Goal: Information Seeking & Learning: Learn about a topic

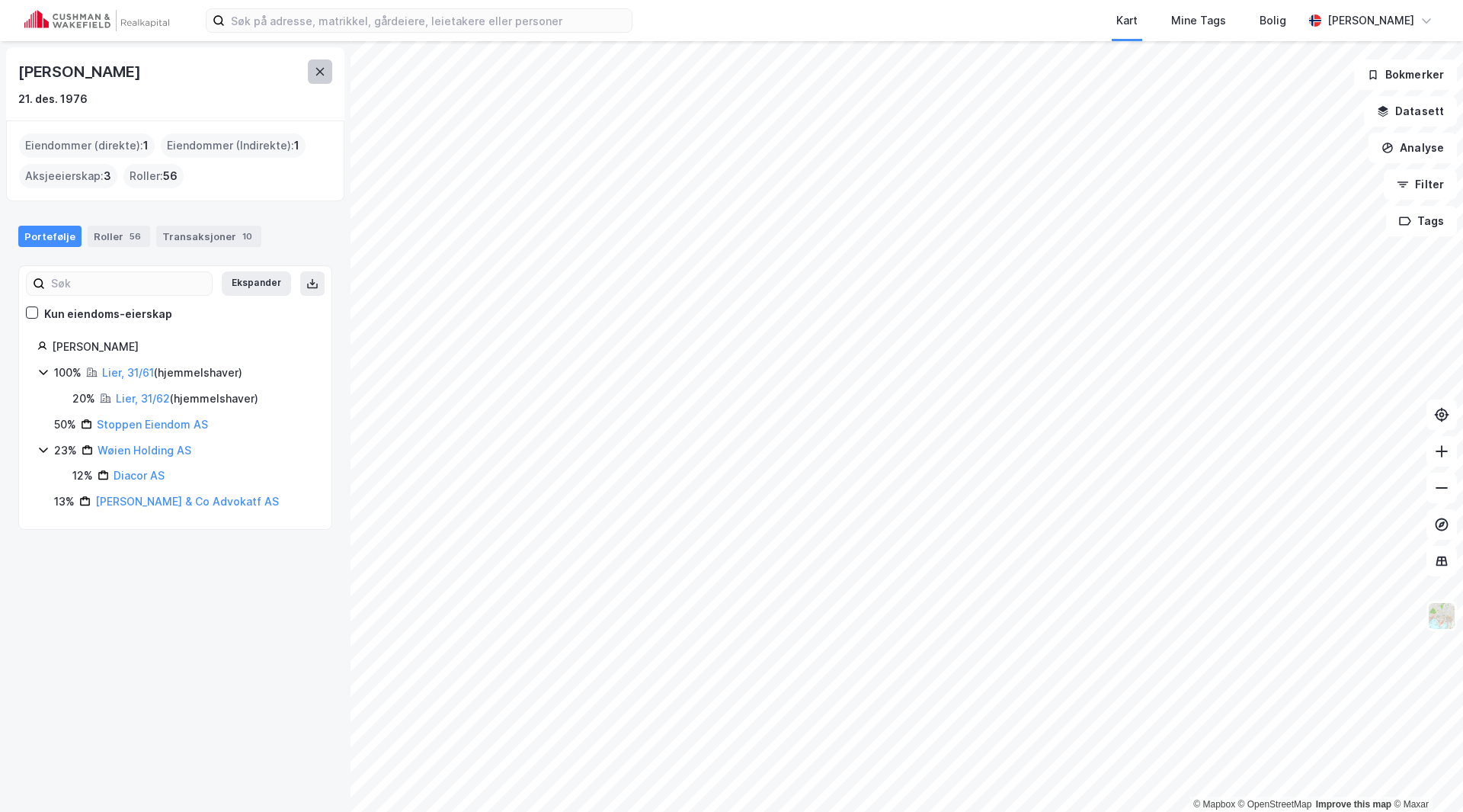
click at [320, 74] on icon at bounding box center [320, 71] width 12 height 12
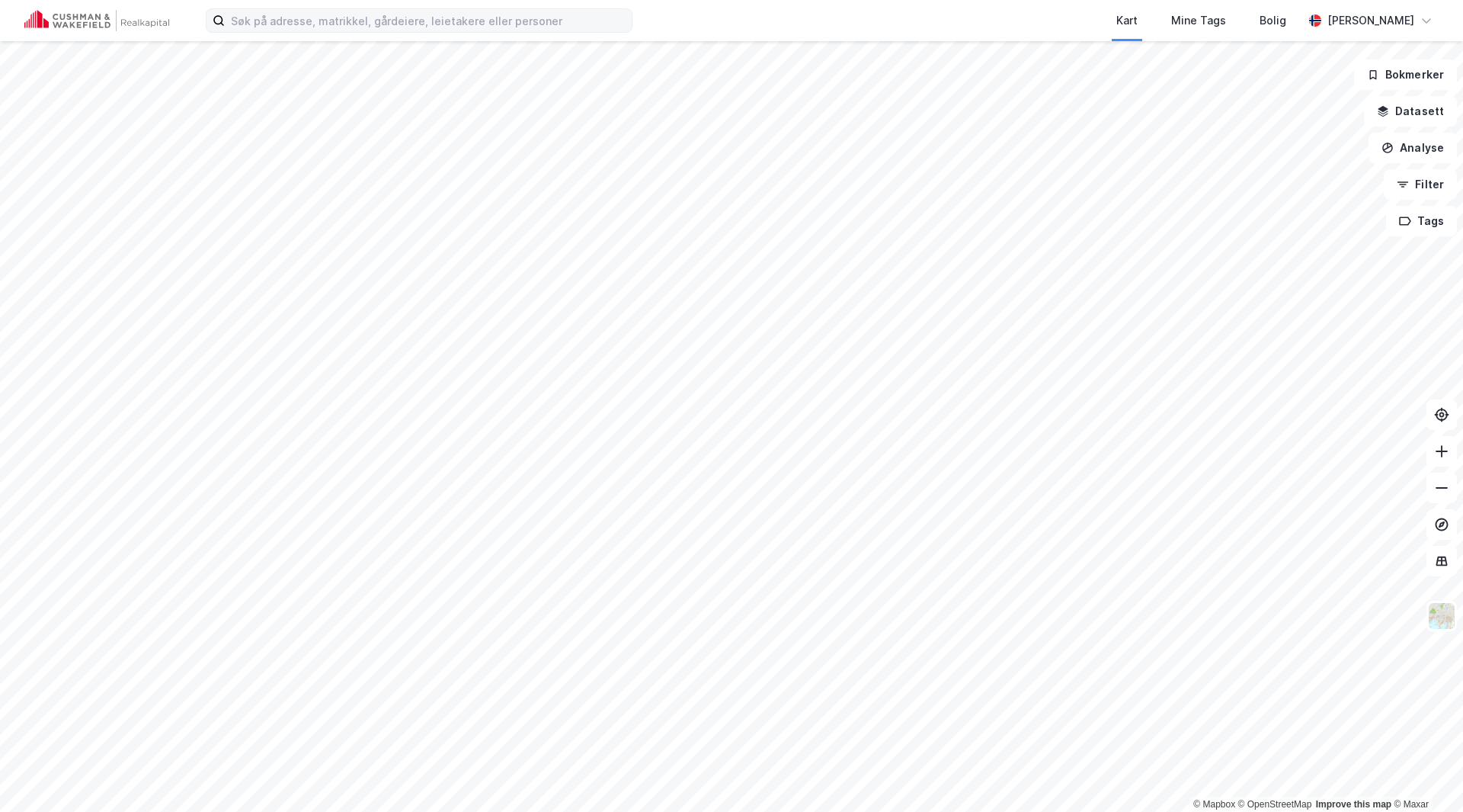
click at [321, 32] on label at bounding box center [419, 20] width 427 height 24
click at [321, 32] on input at bounding box center [429, 21] width 407 height 23
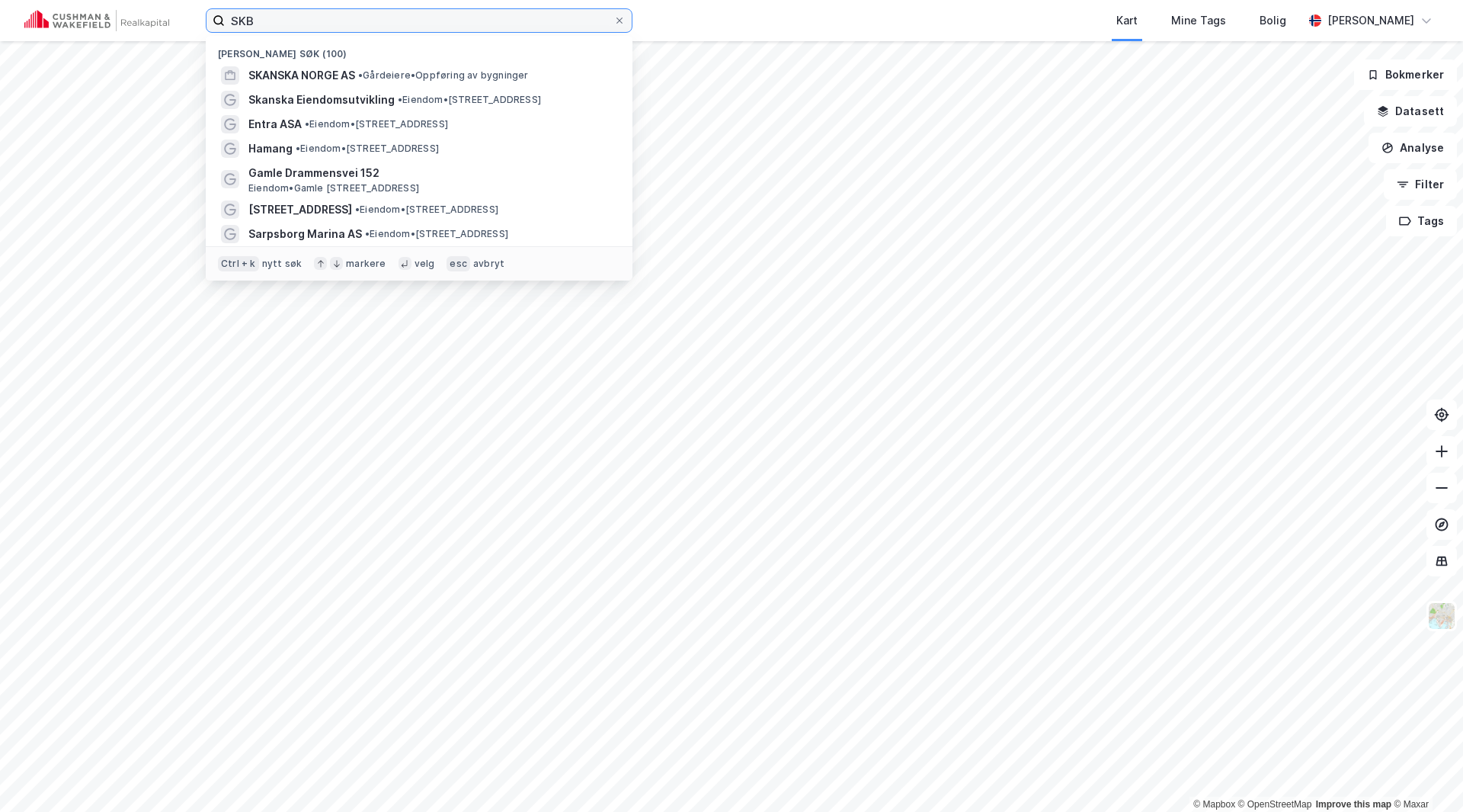
type input "SKB"
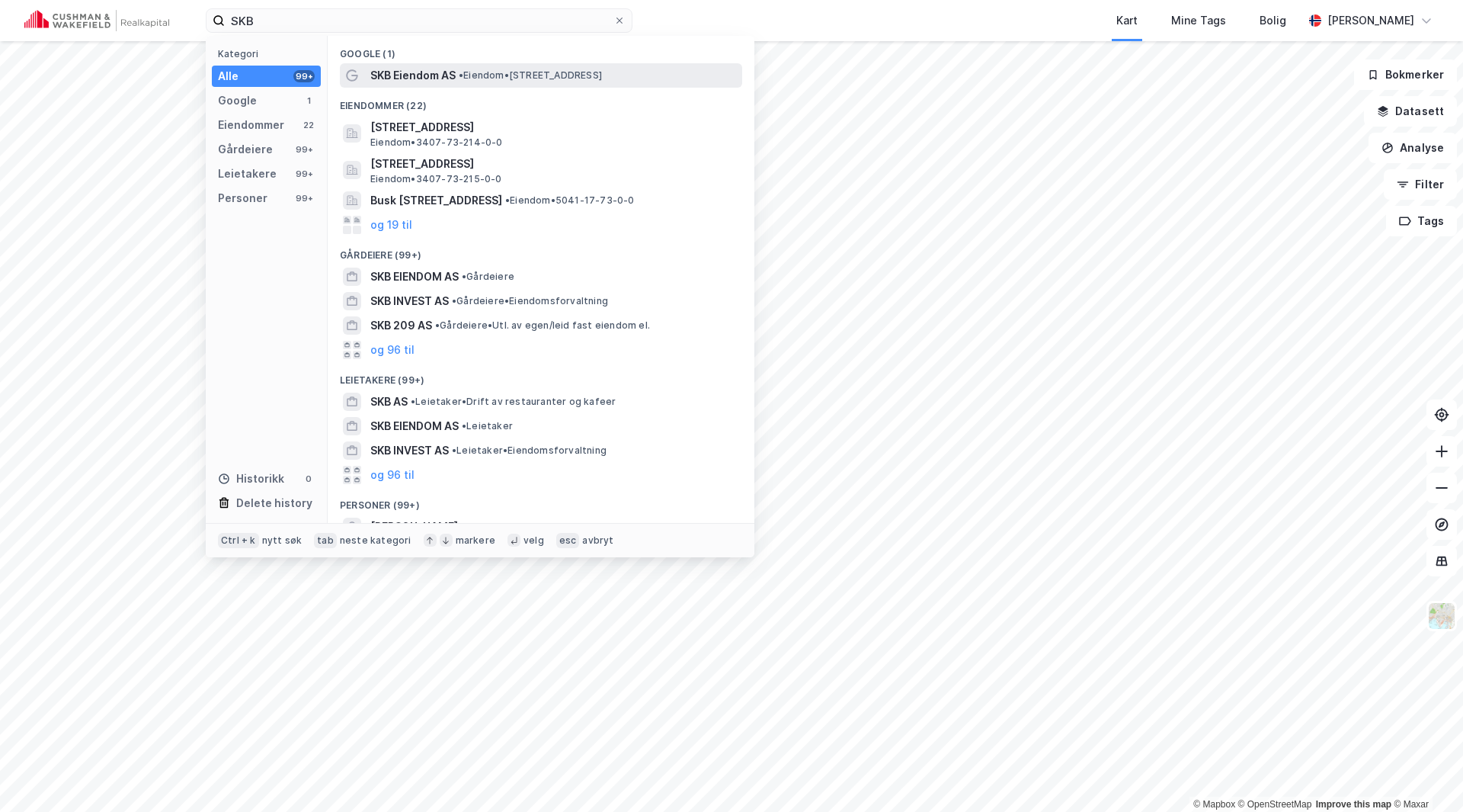
click at [443, 81] on span "SKB Eiendom AS" at bounding box center [412, 75] width 85 height 18
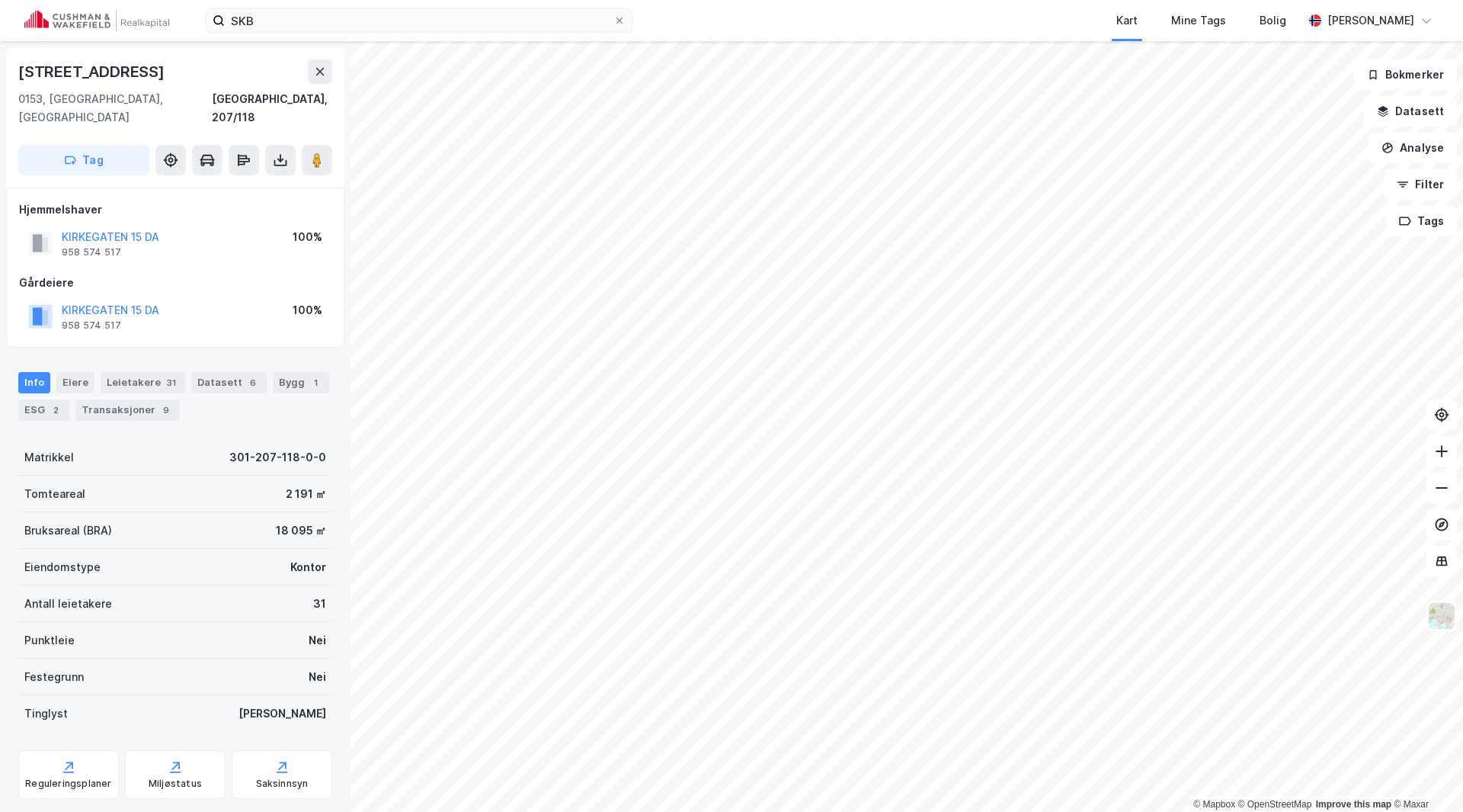
click at [95, 228] on div "KIRKEGATEN 15 DA" at bounding box center [110, 237] width 98 height 18
click at [81, 372] on div "Eiere" at bounding box center [76, 383] width 38 height 21
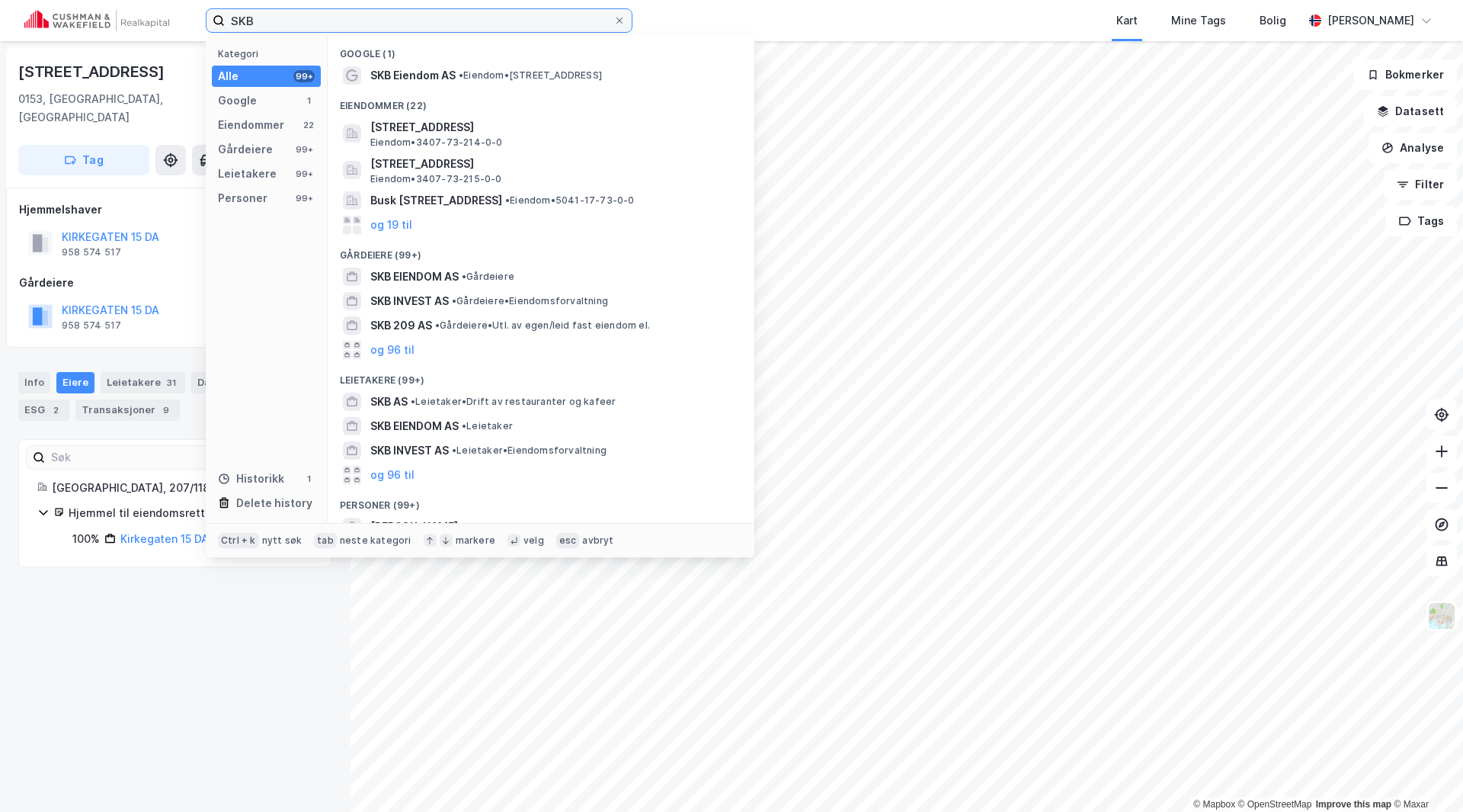
click at [267, 20] on input "SKB" at bounding box center [419, 21] width 388 height 23
click at [257, 151] on div "Gårdeiere" at bounding box center [244, 149] width 55 height 18
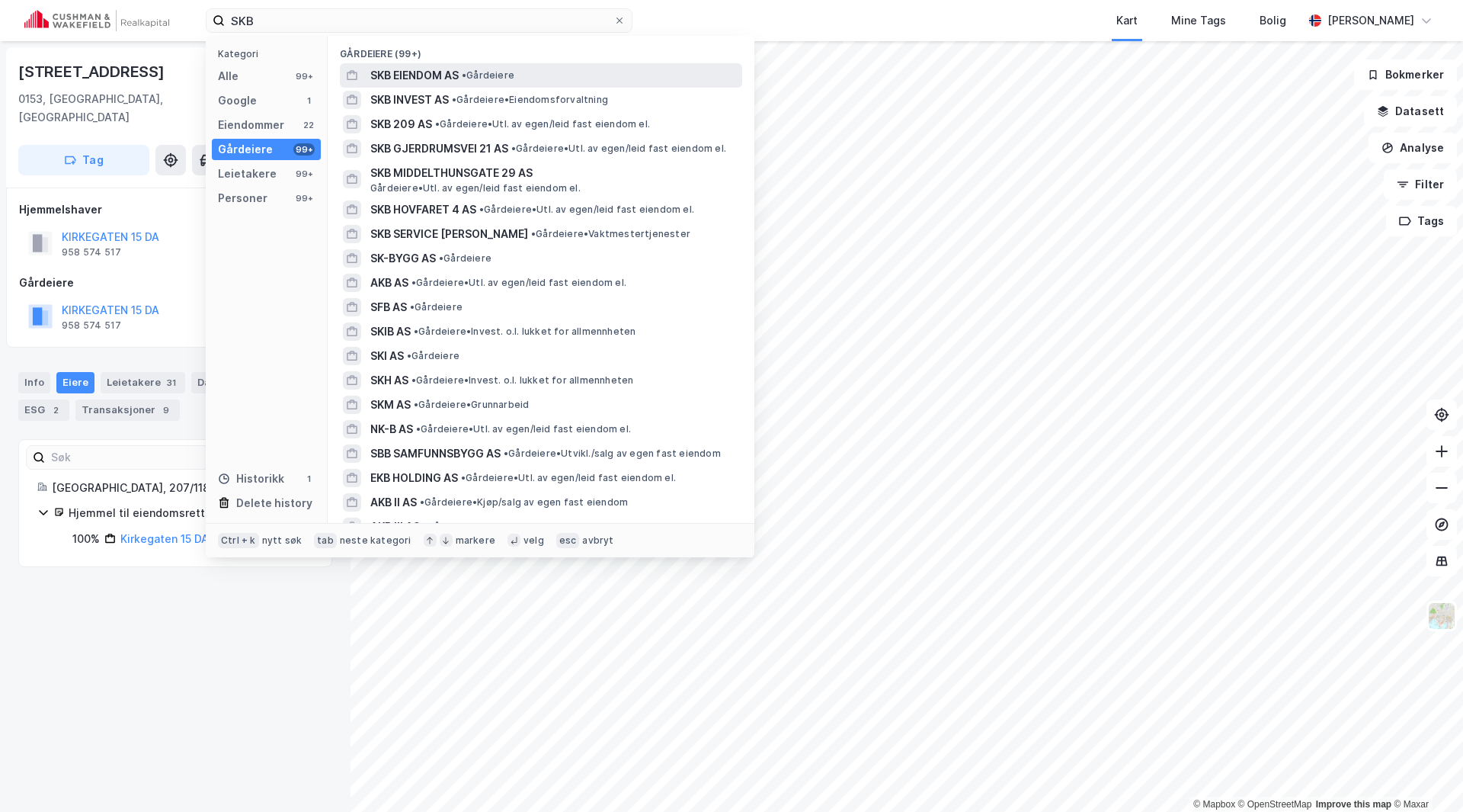
click at [421, 83] on span "SKB EIENDOM AS" at bounding box center [414, 75] width 88 height 18
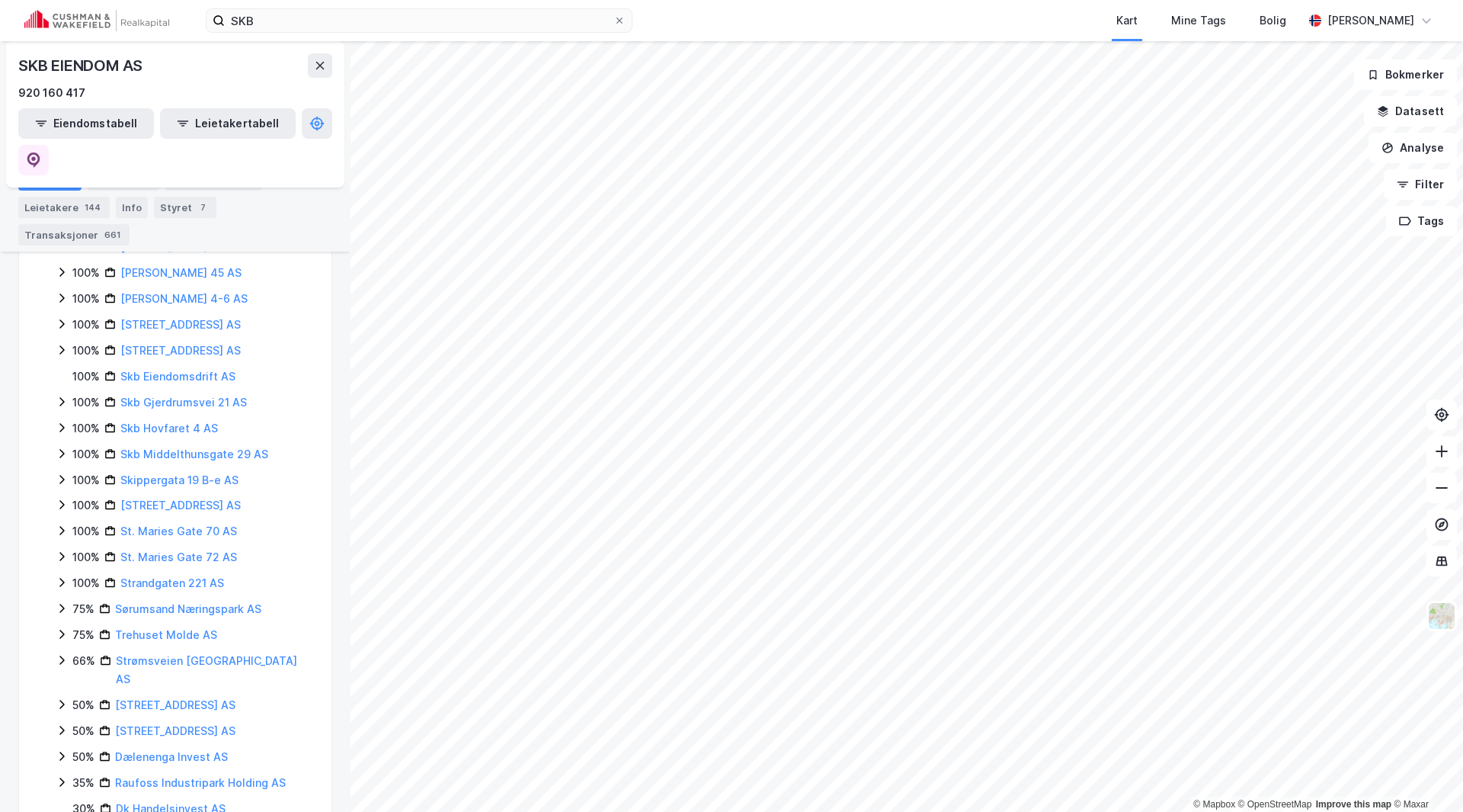
scroll to position [822, 0]
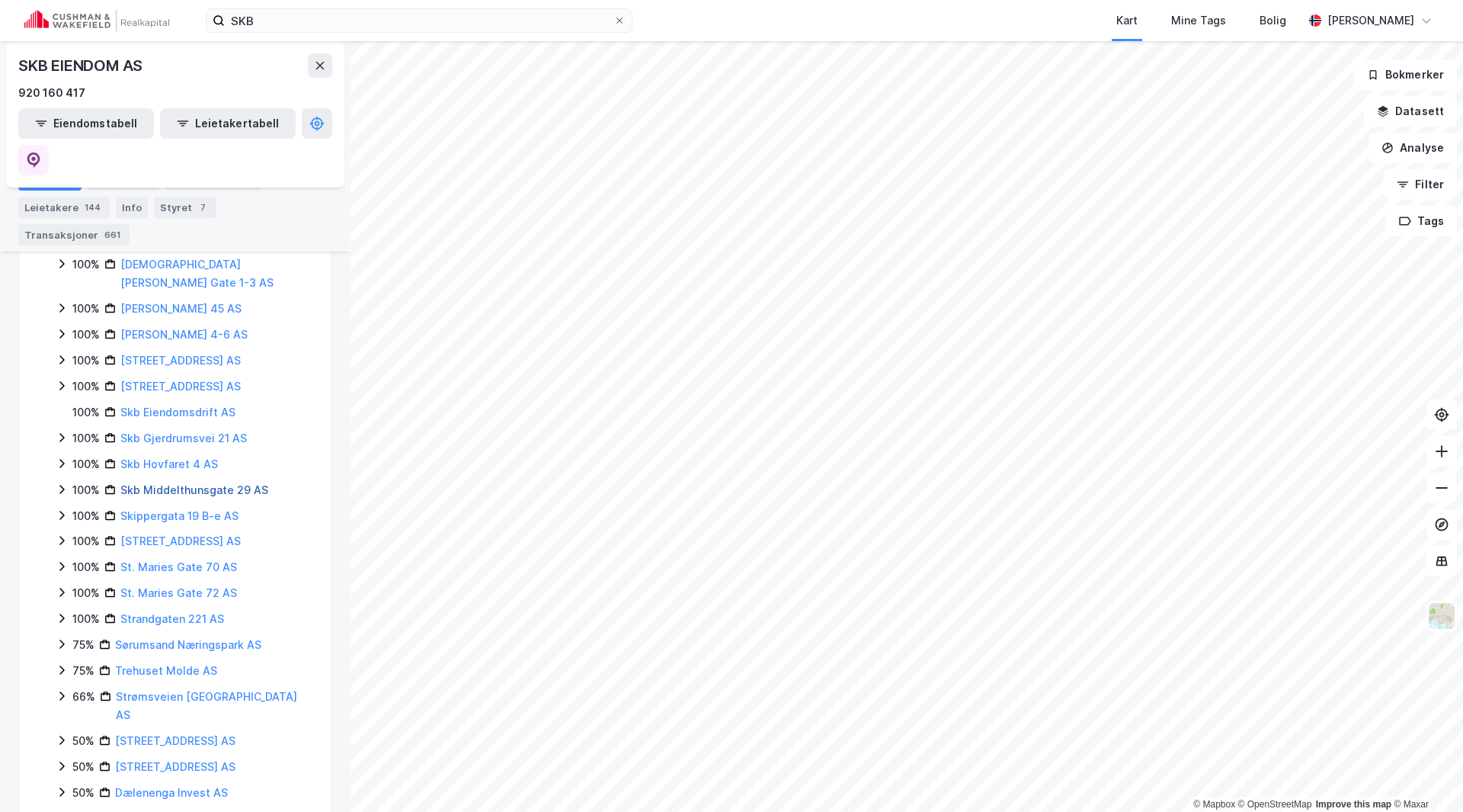
click at [165, 483] on link "Skb Middelthunsgate 29 AS" at bounding box center [195, 490] width 148 height 13
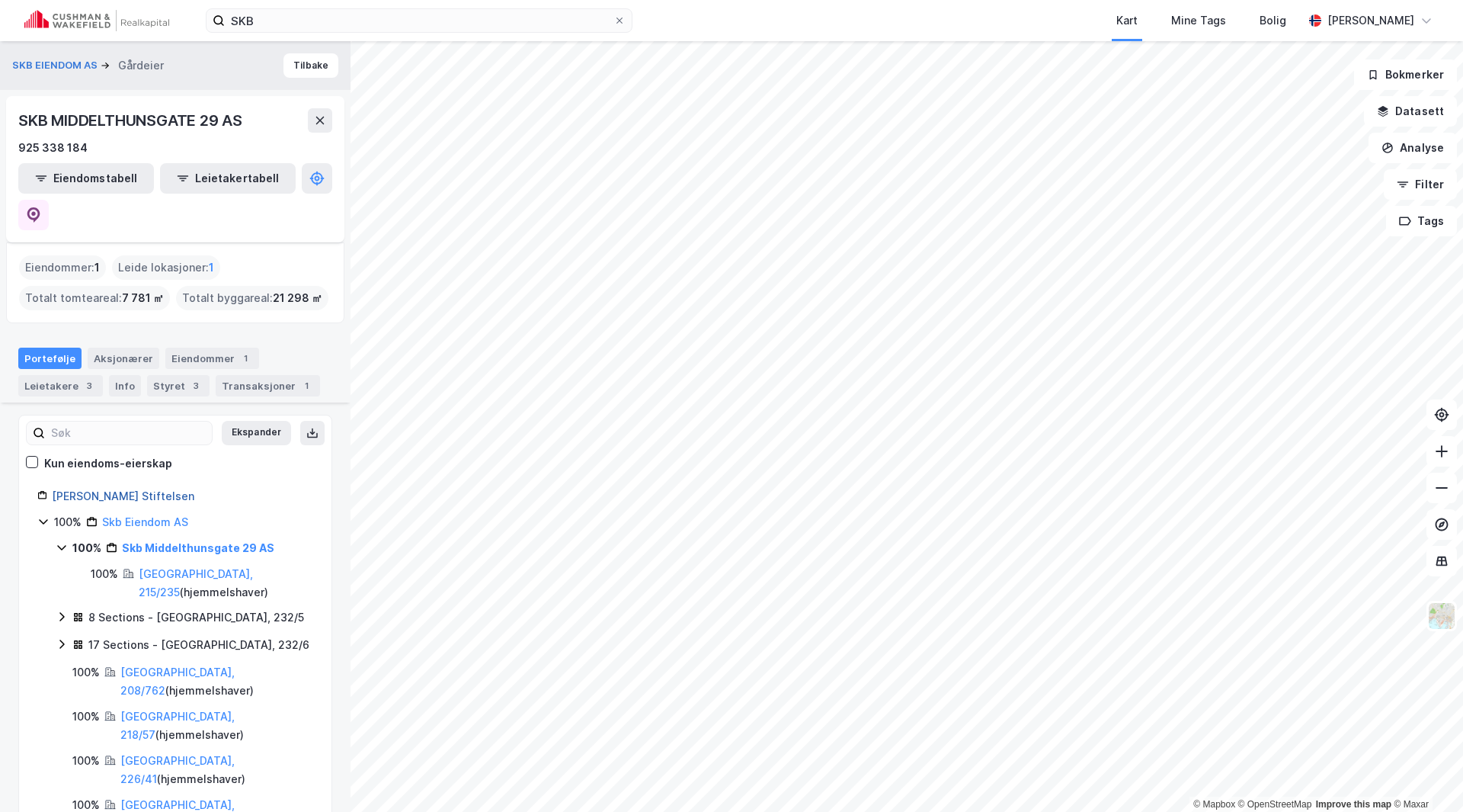
click at [111, 489] on link "[PERSON_NAME] Stiftelsen" at bounding box center [123, 496] width 143 height 13
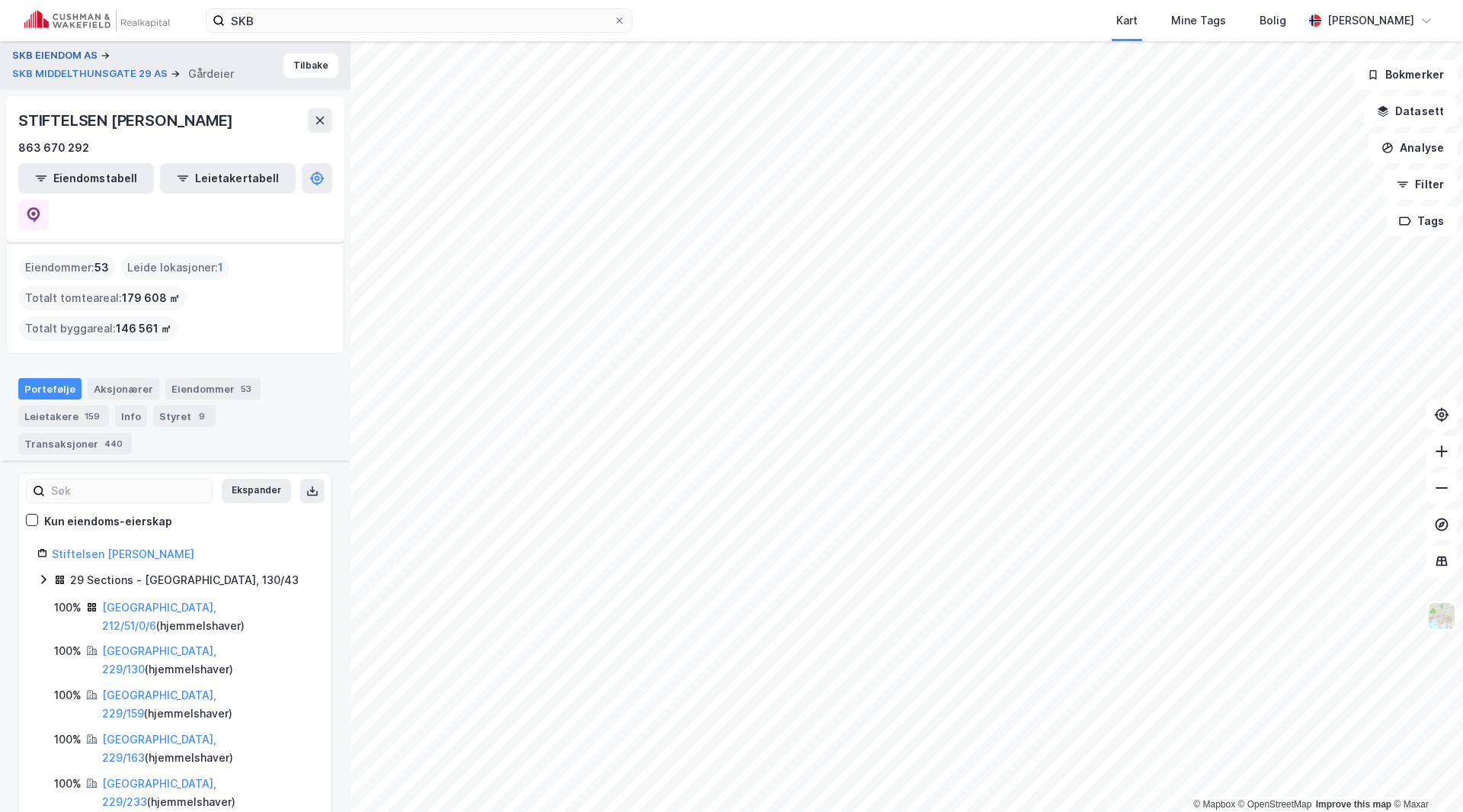
click at [45, 50] on button "SKB EIENDOM AS" at bounding box center [57, 56] width 88 height 15
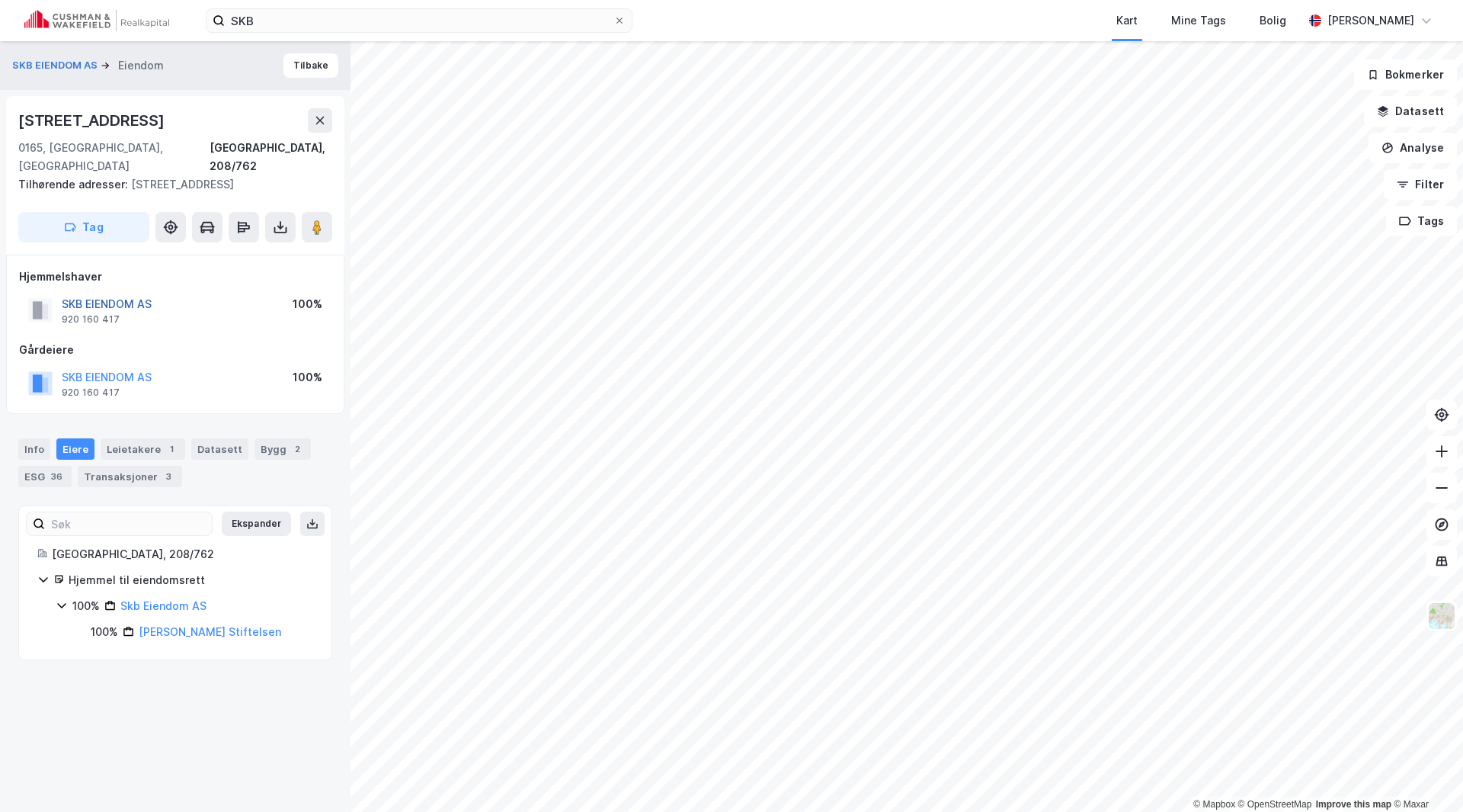
click at [0, 0] on button "SKB EIENDOM AS" at bounding box center [0, 0] width 0 height 0
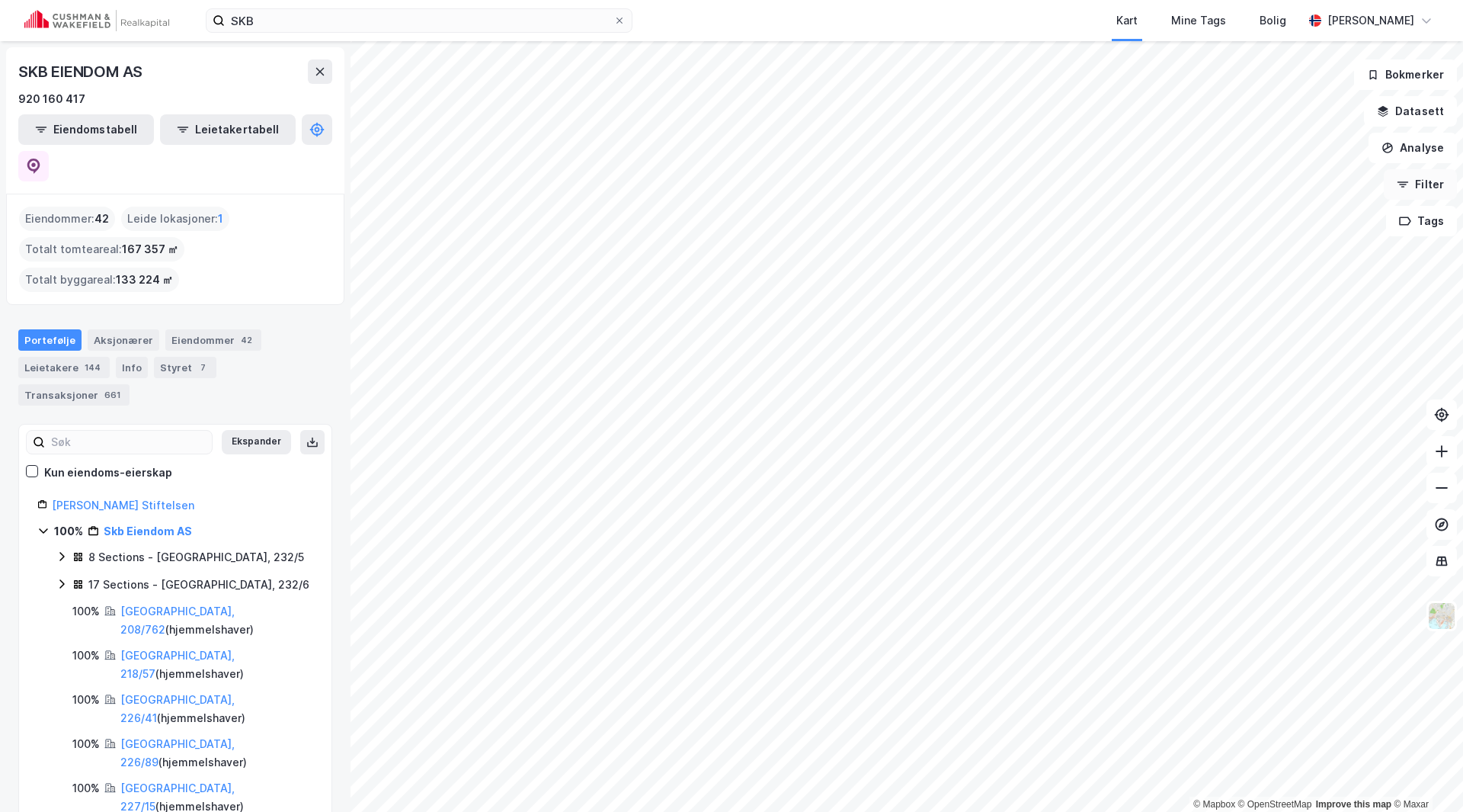
click at [1418, 176] on button "Filter" at bounding box center [1421, 184] width 73 height 31
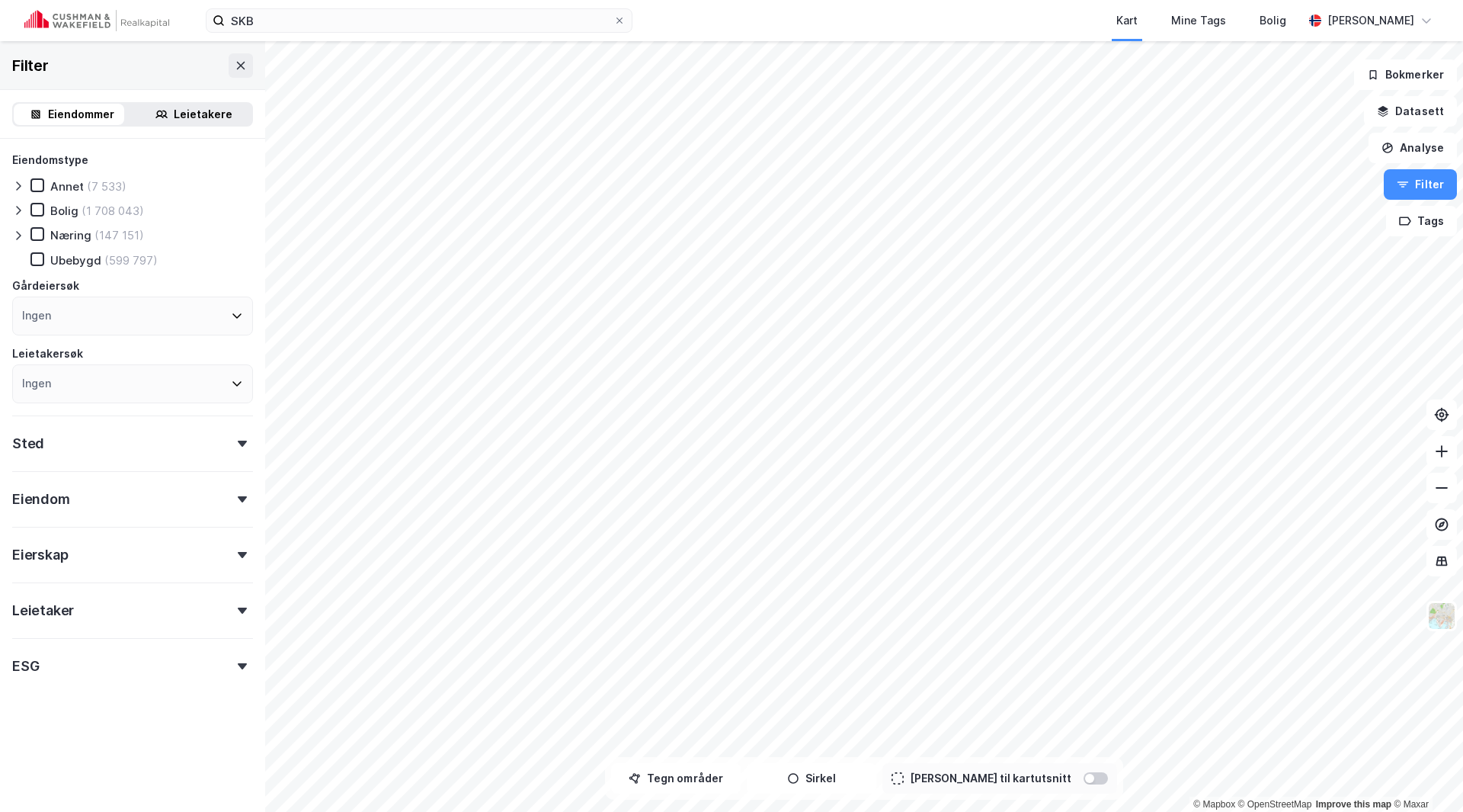
click at [61, 232] on div "Næring" at bounding box center [70, 235] width 41 height 14
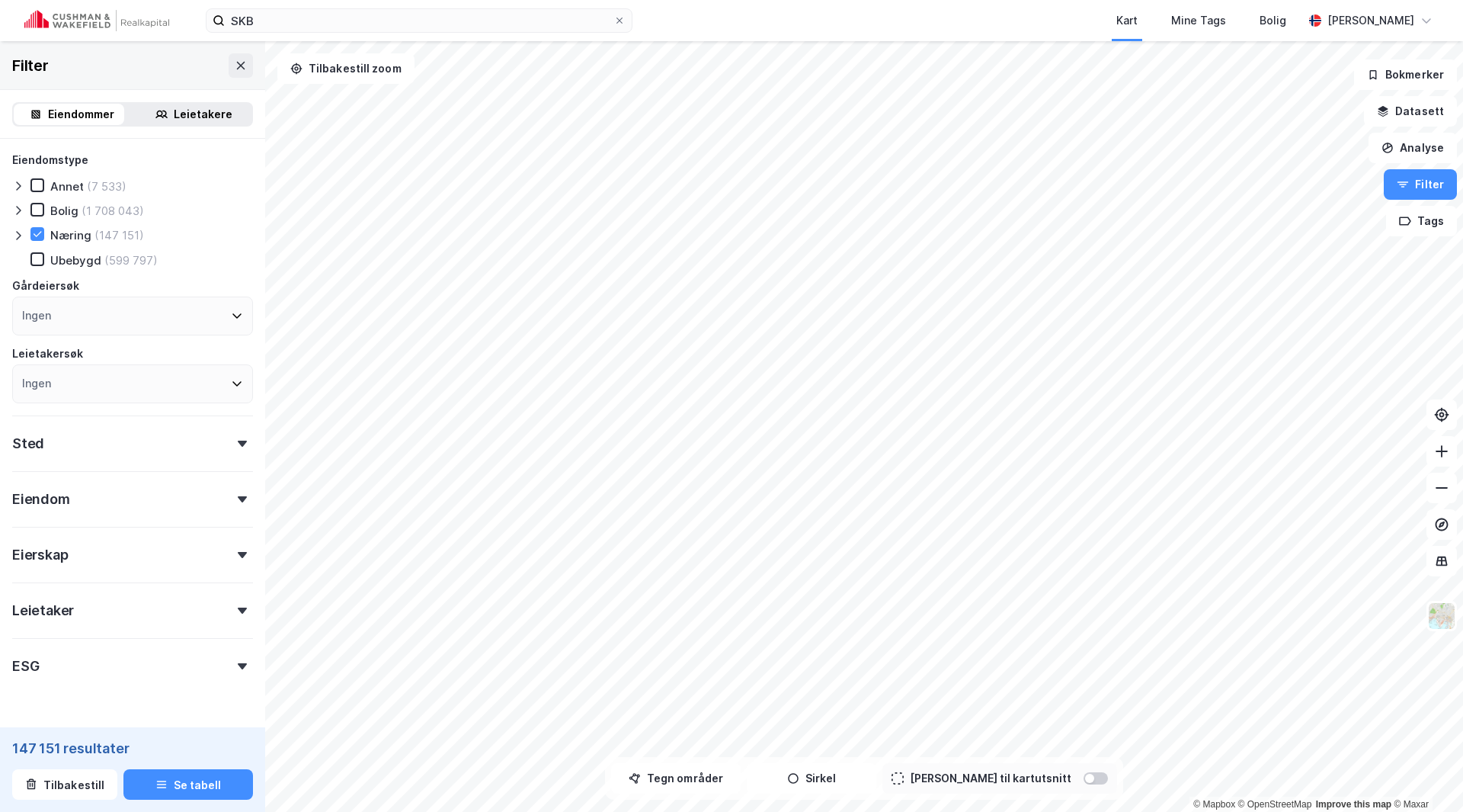
click at [81, 556] on div "Eierskap" at bounding box center [132, 547] width 241 height 43
click at [77, 317] on div "Ingen" at bounding box center [132, 315] width 241 height 39
type input "SKB"
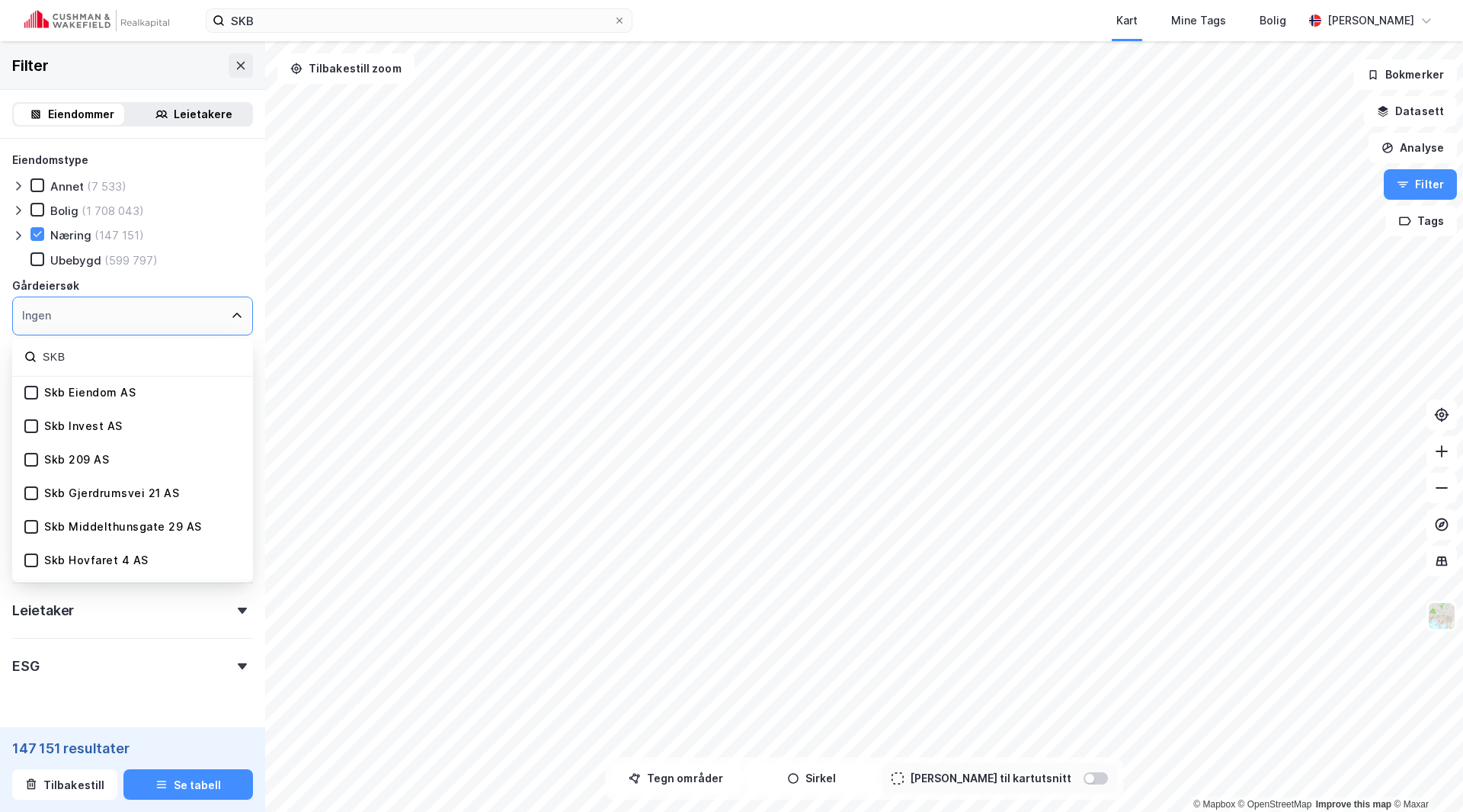
click at [78, 399] on div "Skb Eiendom AS" at bounding box center [89, 392] width 91 height 14
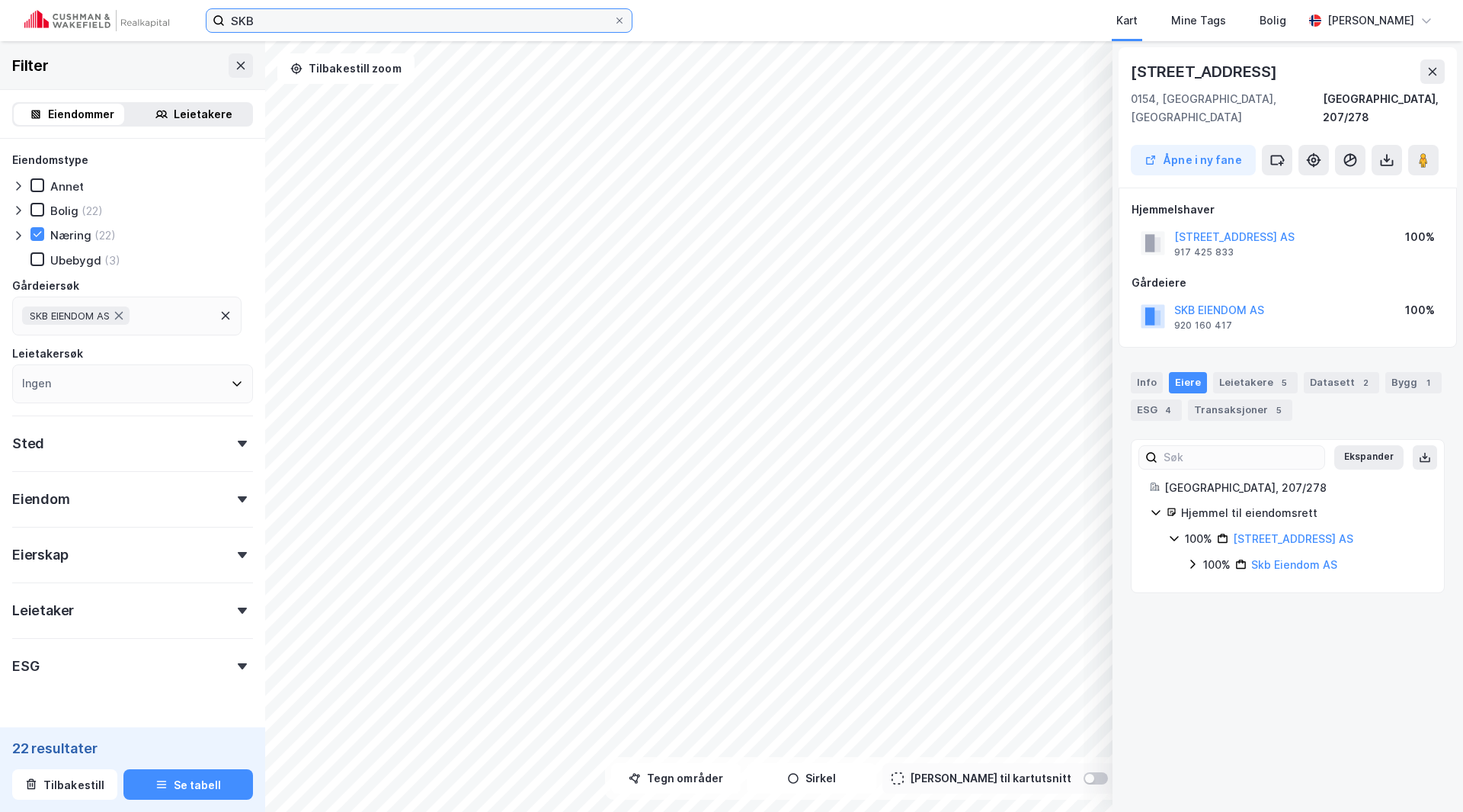
click at [294, 16] on input "SKB" at bounding box center [419, 21] width 388 height 23
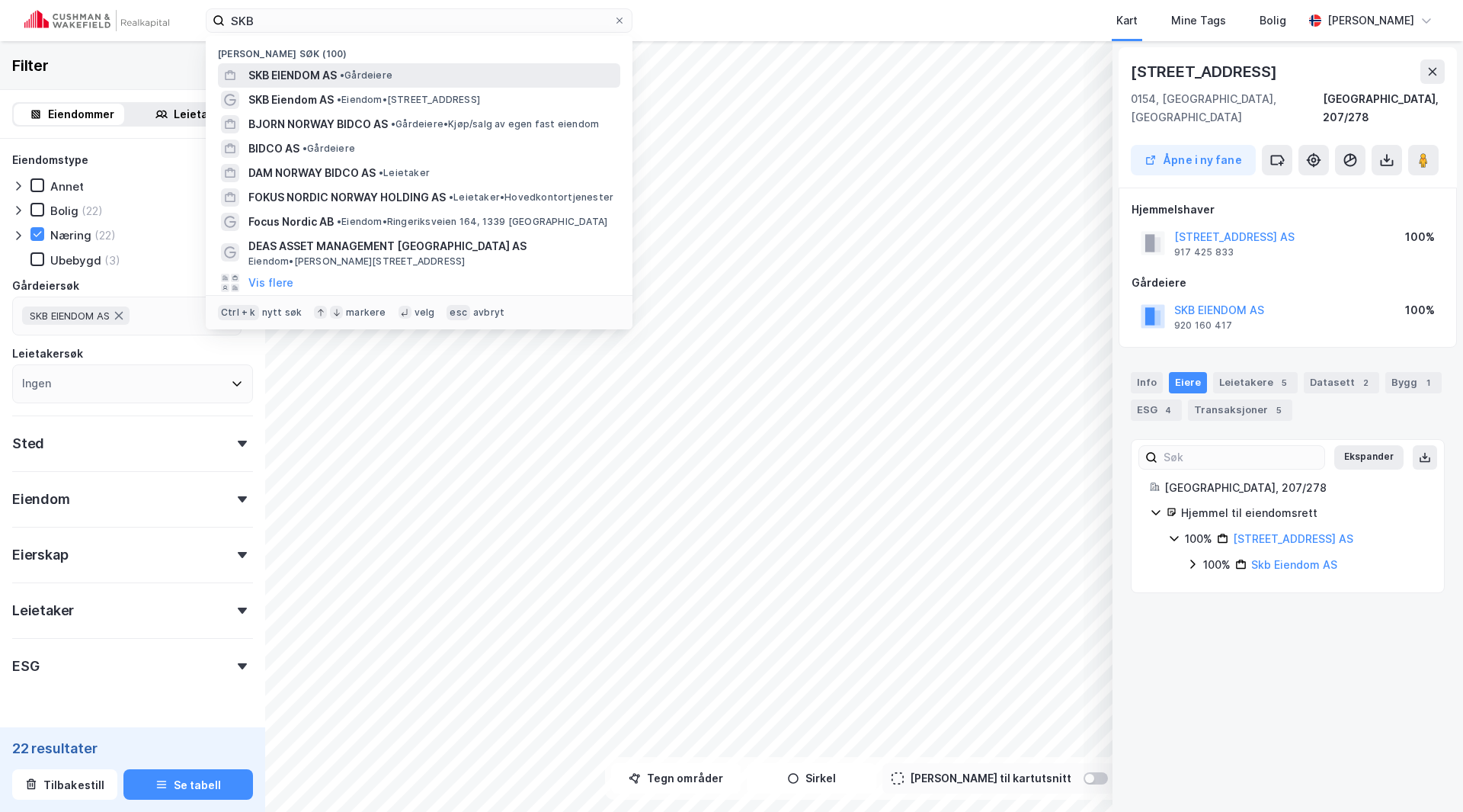
click at [293, 69] on span "SKB EIENDOM AS" at bounding box center [292, 75] width 88 height 18
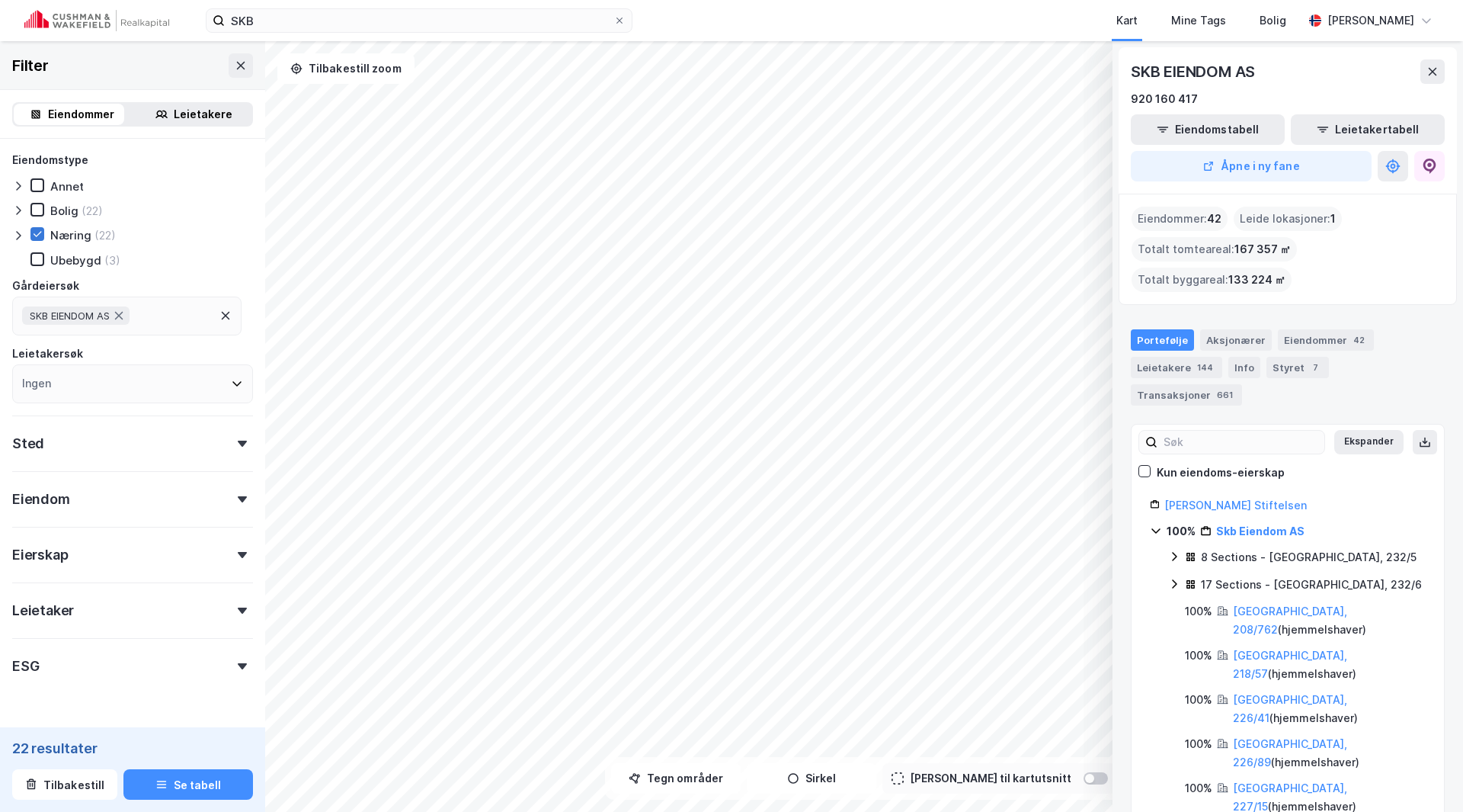
click at [33, 230] on icon at bounding box center [36, 233] width 11 height 11
click at [1198, 72] on div "SKB EIENDOM AS" at bounding box center [1195, 71] width 128 height 24
click at [1206, 499] on link "[PERSON_NAME] Stiftelsen" at bounding box center [1236, 505] width 143 height 13
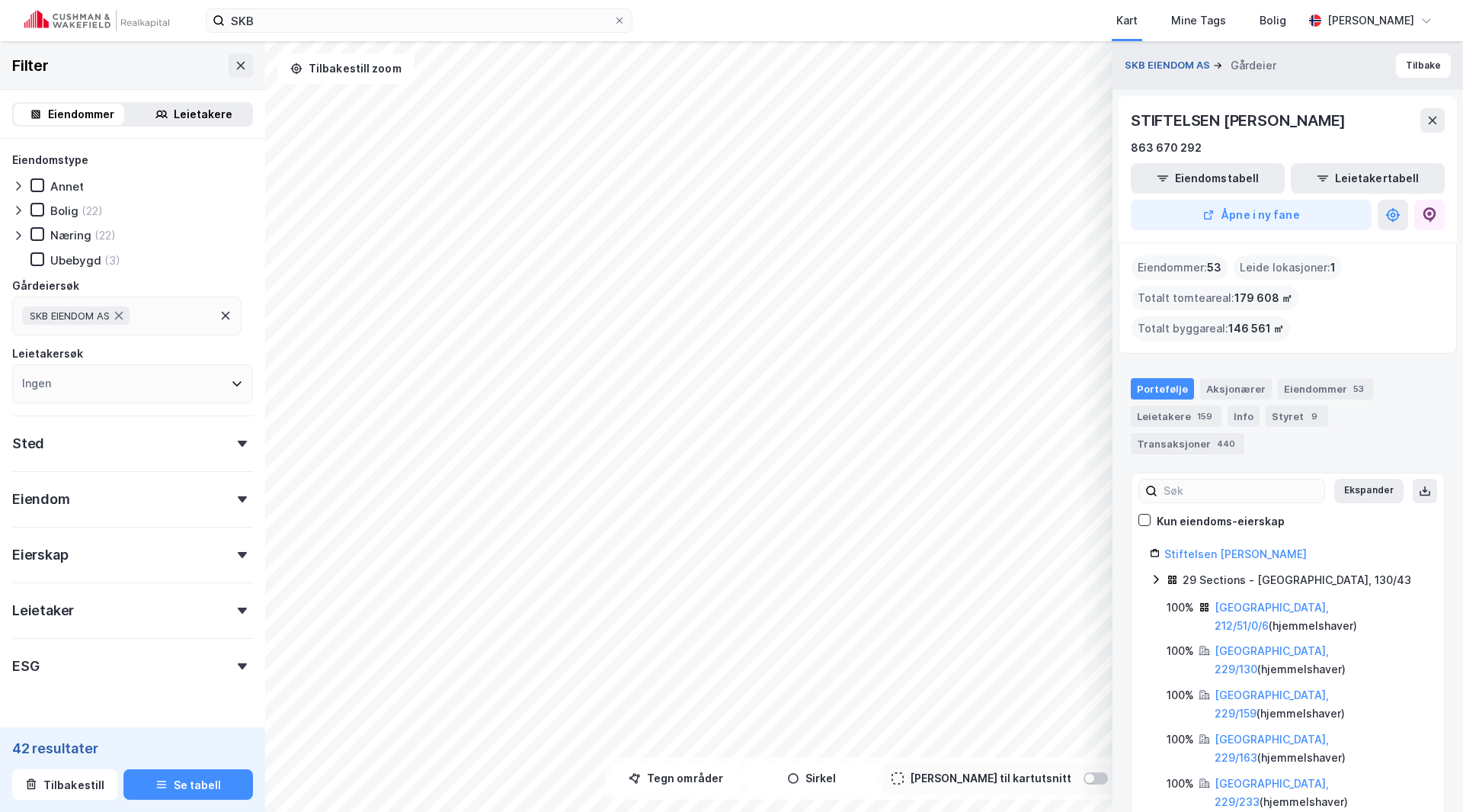
click at [1149, 61] on button "SKB EIENDOM AS" at bounding box center [1169, 65] width 88 height 15
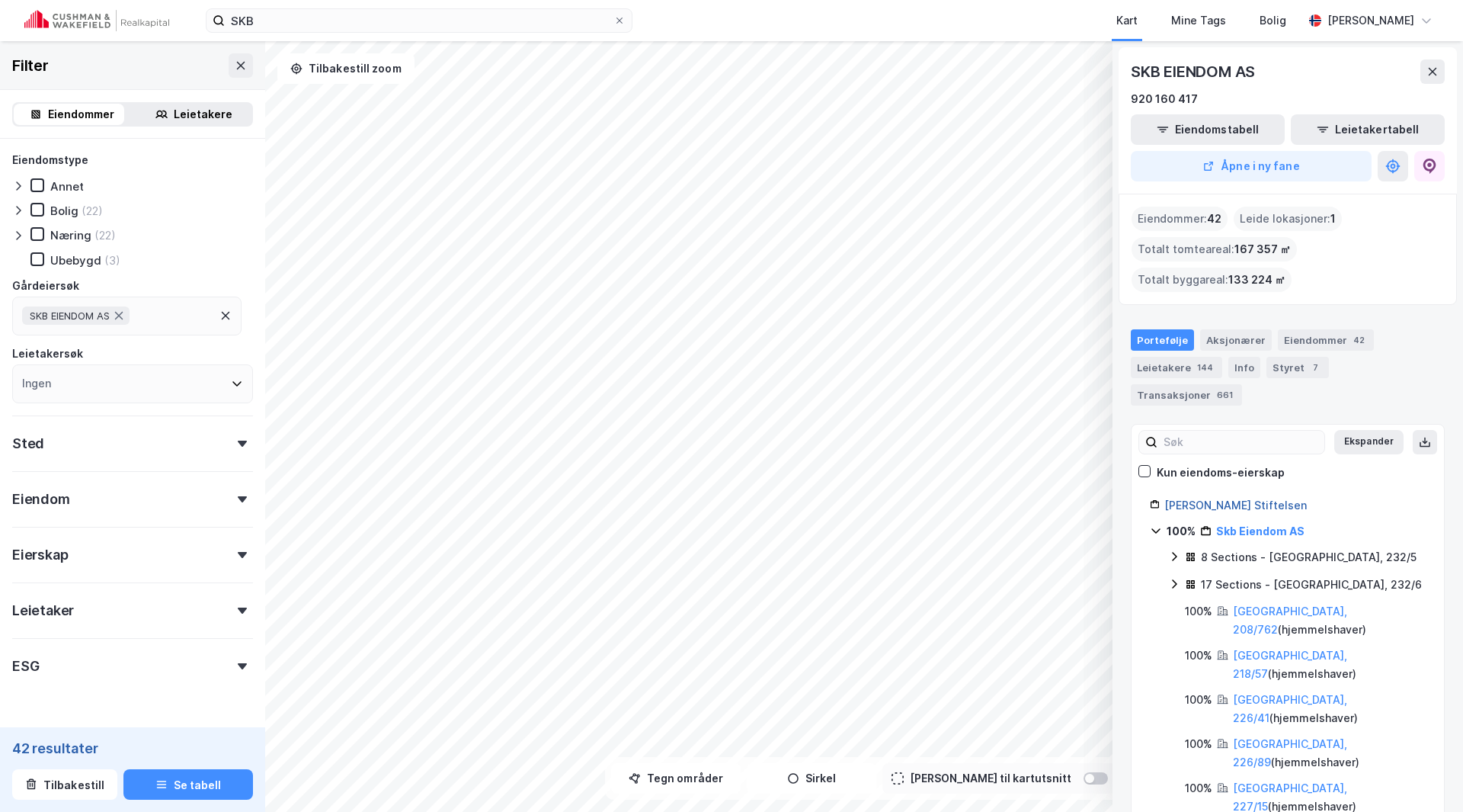
click at [1222, 497] on div "[PERSON_NAME] Stiftelsen" at bounding box center [1295, 505] width 262 height 18
click at [1222, 499] on link "[PERSON_NAME] Stiftelsen" at bounding box center [1236, 505] width 143 height 13
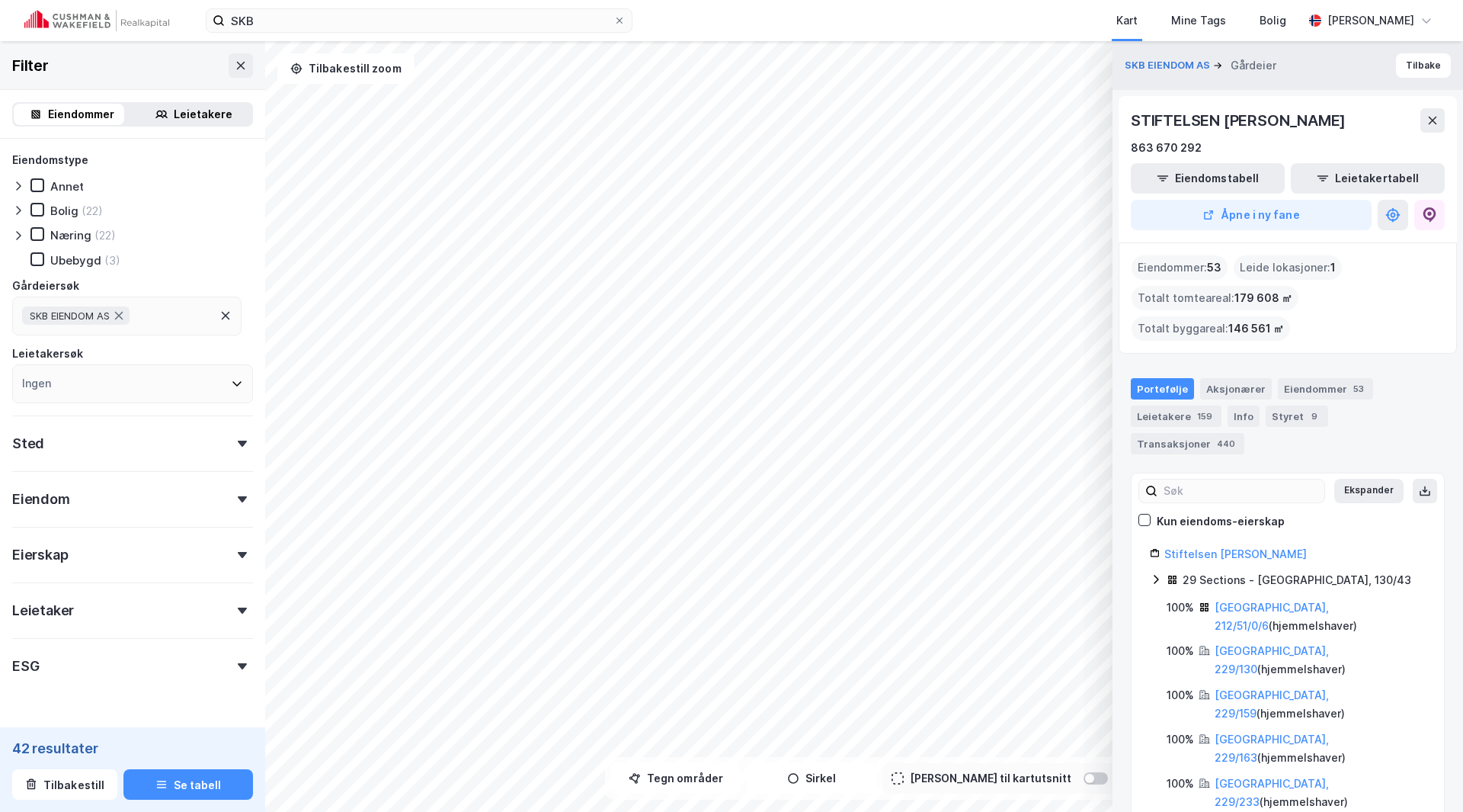
click at [63, 238] on div "Næring" at bounding box center [70, 235] width 41 height 14
click at [87, 503] on div "Eiendom" at bounding box center [132, 492] width 241 height 43
click at [236, 440] on div at bounding box center [243, 443] width 21 height 6
click at [124, 504] on div "Ingen" at bounding box center [132, 510] width 241 height 39
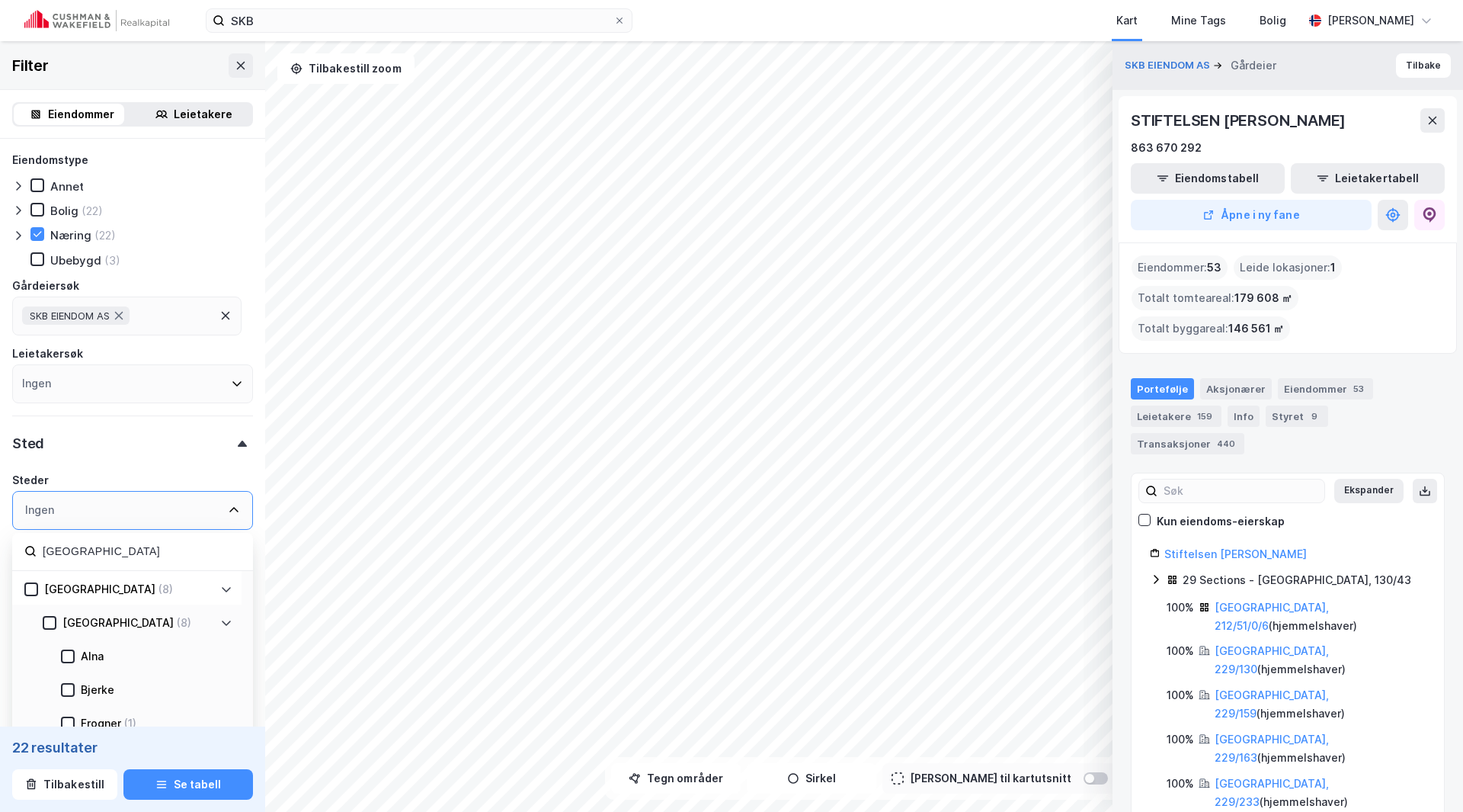
type input "[GEOGRAPHIC_DATA]"
click at [211, 777] on button "Se tabell" at bounding box center [188, 784] width 129 height 31
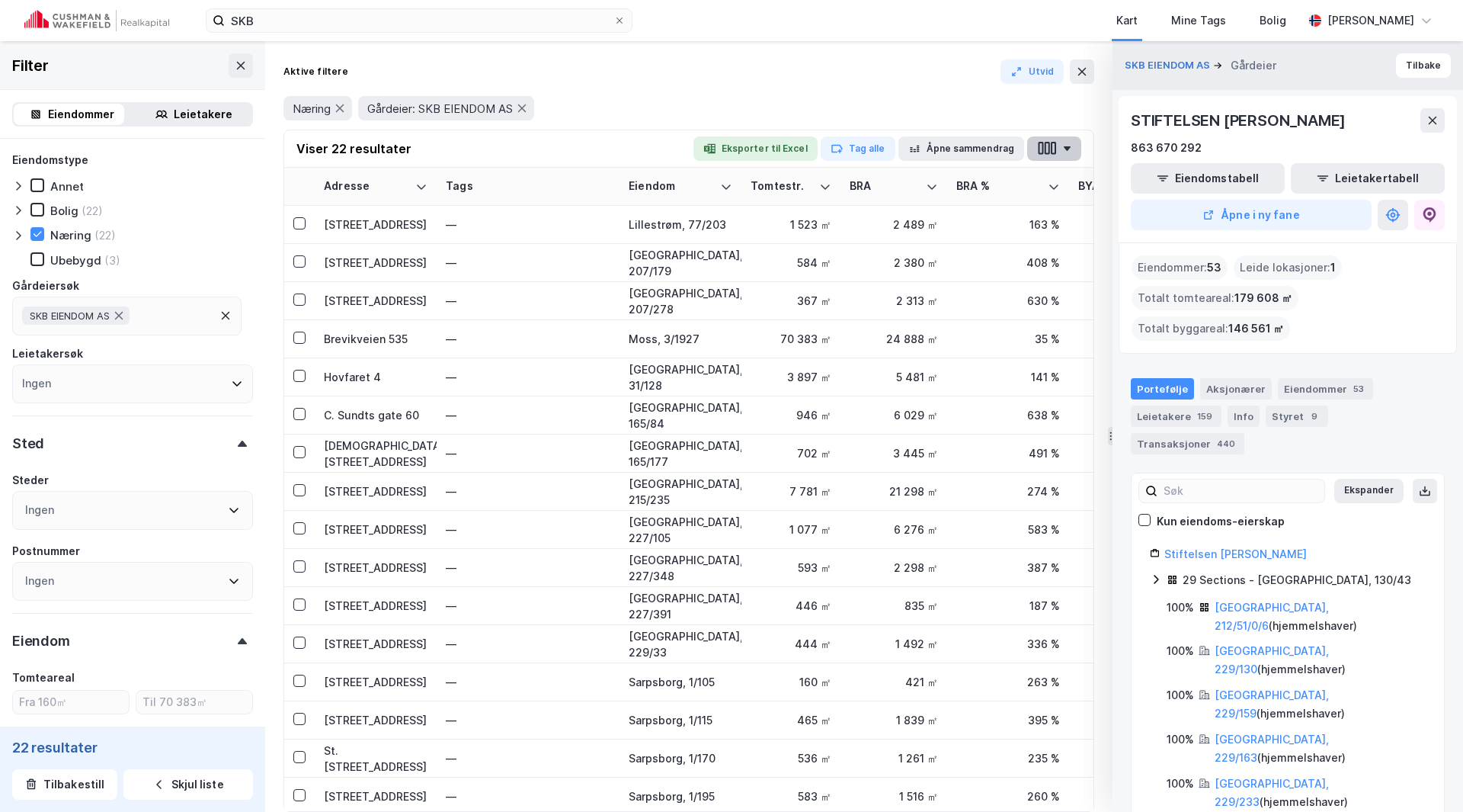
click at [1066, 150] on icon "button" at bounding box center [1067, 149] width 9 height 5
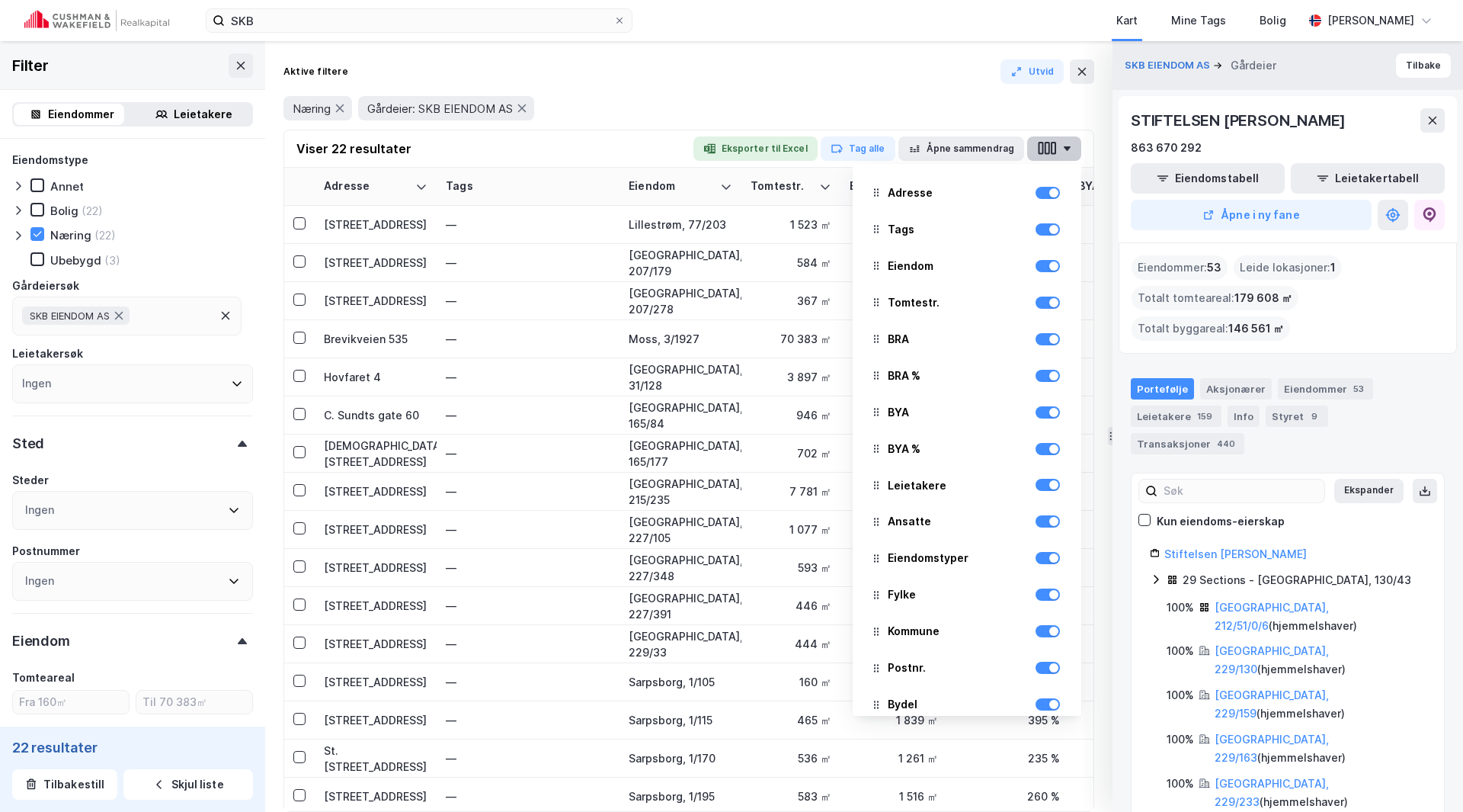
click at [1066, 150] on icon "button" at bounding box center [1067, 149] width 7 height 5
